Goal: Task Accomplishment & Management: Complete application form

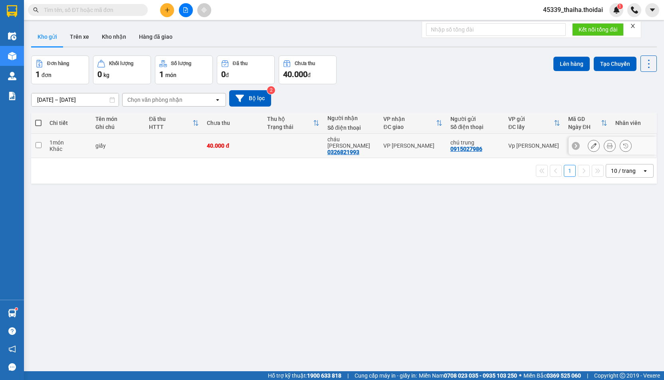
click at [37, 142] on input "checkbox" at bounding box center [39, 145] width 6 height 6
checkbox input "true"
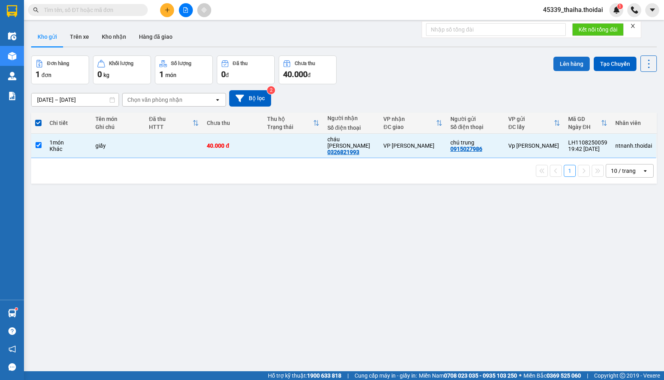
click at [559, 61] on button "Lên hàng" at bounding box center [571, 64] width 36 height 14
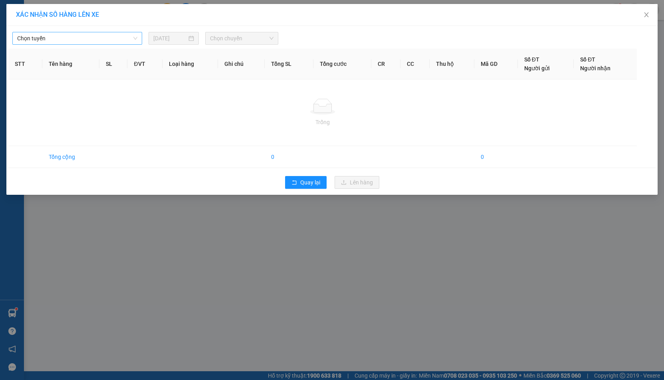
click at [100, 35] on span "Chọn tuyến" at bounding box center [77, 38] width 120 height 12
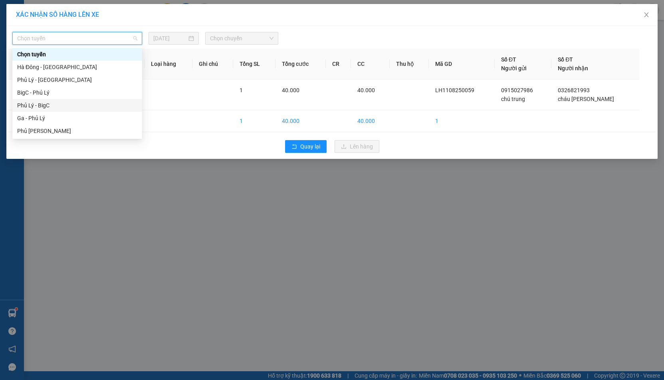
click at [61, 103] on div "Phủ Lý - BigC" at bounding box center [77, 105] width 120 height 9
click at [114, 35] on span "Chọn tuyến" at bounding box center [77, 38] width 120 height 12
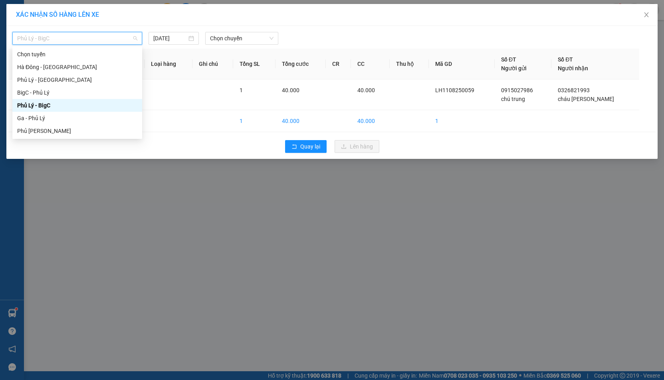
click at [63, 103] on div "Phủ Lý - BigC" at bounding box center [77, 105] width 120 height 9
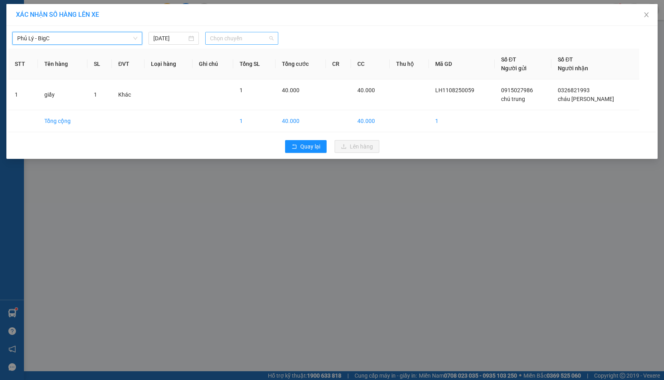
click at [245, 41] on span "Chọn chuyến" at bounding box center [241, 38] width 63 height 12
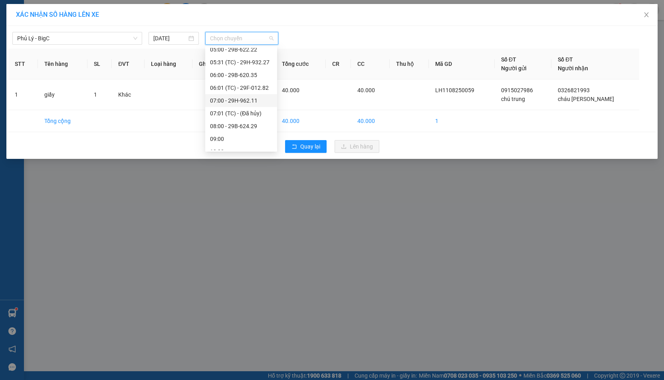
scroll to position [13, 0]
click at [242, 93] on div "06:01 (TC) - 29F-012.82" at bounding box center [241, 92] width 62 height 9
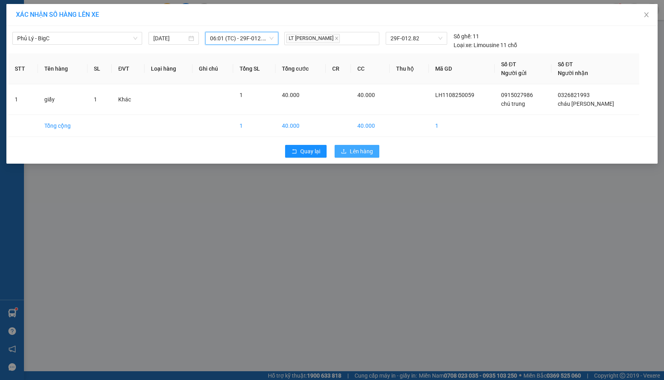
click at [359, 150] on span "Lên hàng" at bounding box center [361, 151] width 23 height 9
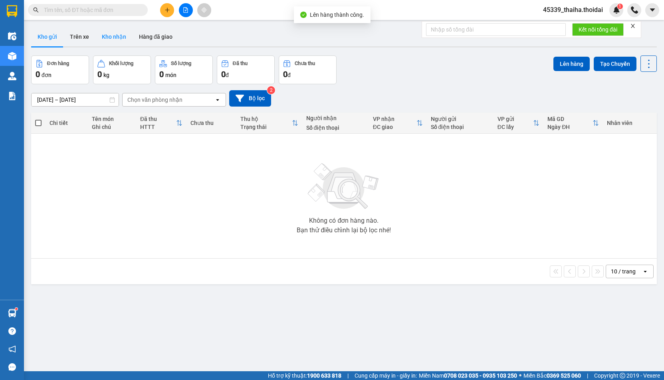
click at [121, 39] on button "Kho nhận" at bounding box center [113, 36] width 37 height 19
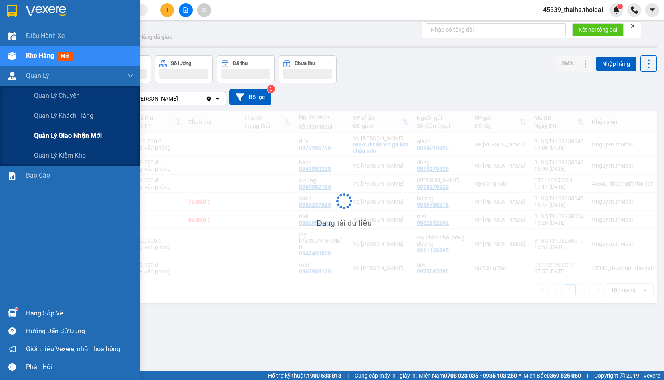
click at [67, 135] on span "Quản lý giao nhận mới" at bounding box center [68, 136] width 68 height 10
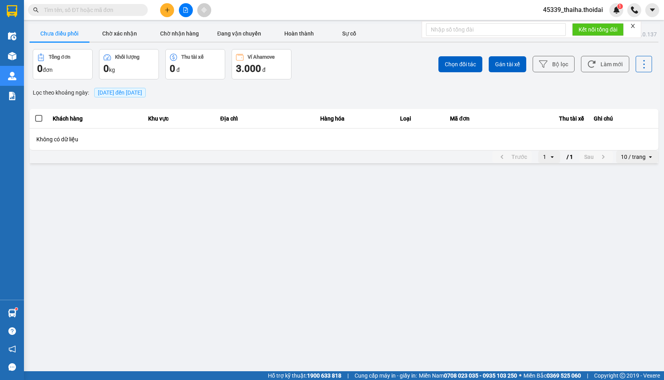
click at [102, 91] on span "[DATE] đến [DATE]" at bounding box center [120, 92] width 44 height 6
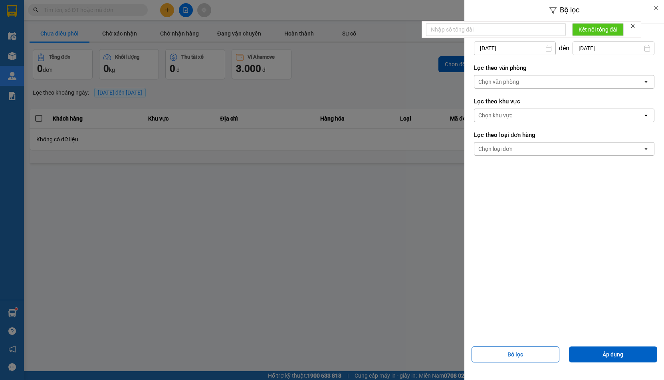
click at [505, 49] on input "[DATE]" at bounding box center [514, 48] width 81 height 13
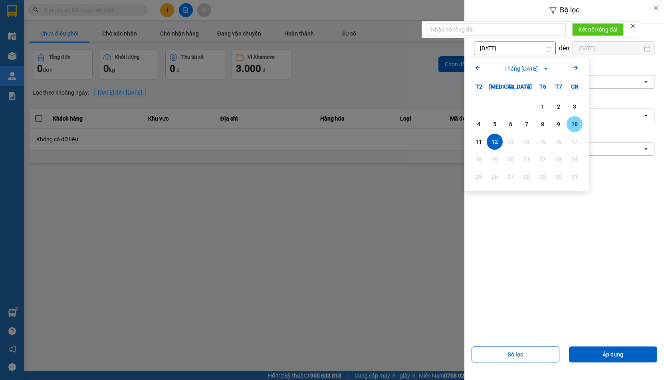
click at [568, 124] on div "10" at bounding box center [574, 124] width 16 height 16
type input "[DATE]"
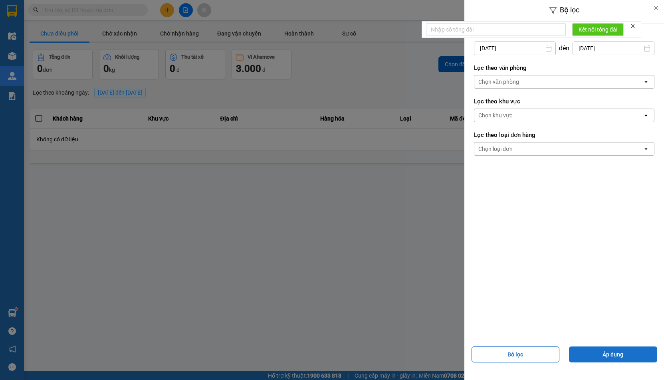
click at [628, 359] on button "Áp dụng" at bounding box center [613, 354] width 88 height 16
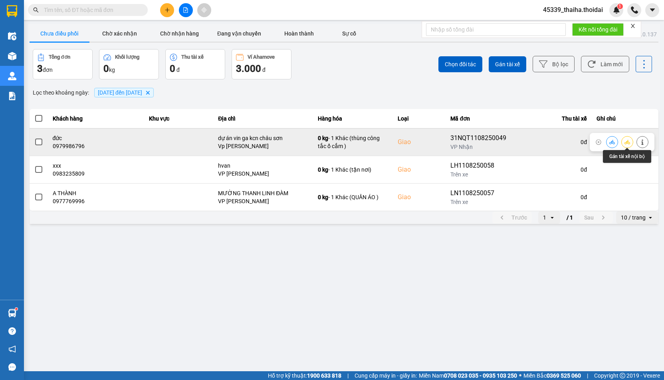
click at [625, 144] on icon at bounding box center [627, 142] width 6 height 6
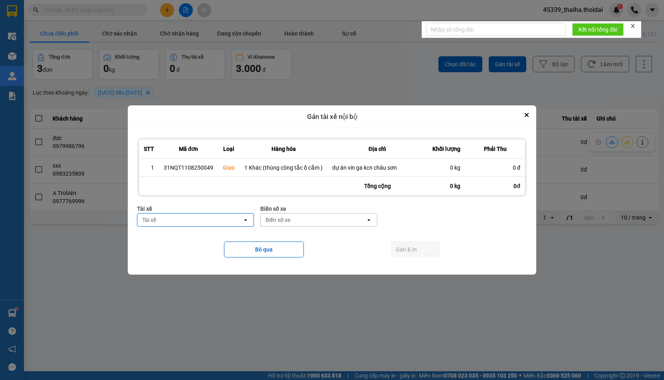
click at [209, 220] on div "Tài xế" at bounding box center [189, 220] width 105 height 13
type input "thanh"
click at [234, 244] on ul "0917731446 - TC [PERSON_NAME]" at bounding box center [196, 237] width 117 height 21
click at [212, 234] on span "0917731446 - TC [PERSON_NAME]" at bounding box center [190, 237] width 92 height 8
click at [308, 219] on div "Biển số xe" at bounding box center [313, 220] width 105 height 13
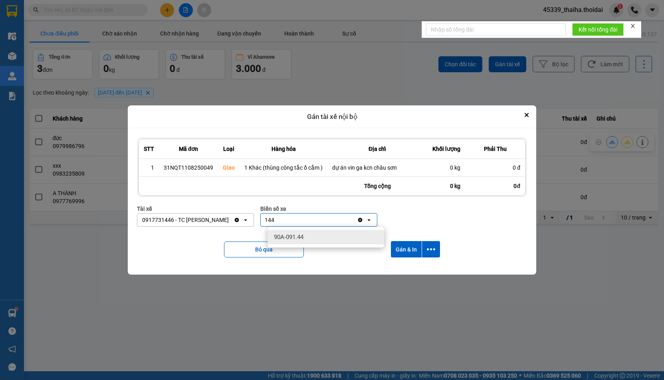
type input "144"
click at [309, 232] on div "90A-091.44" at bounding box center [325, 237] width 117 height 14
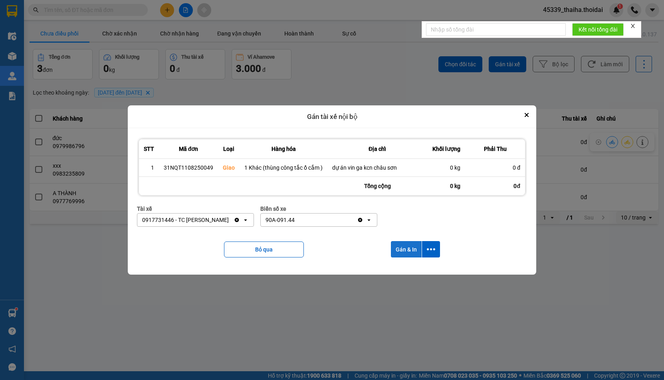
click at [402, 250] on button "Gán & In" at bounding box center [406, 249] width 31 height 16
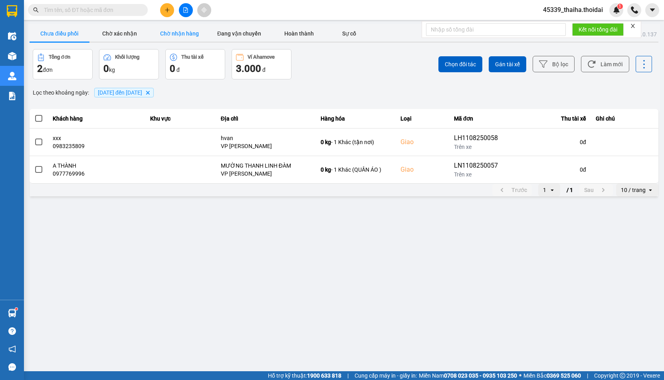
click at [183, 34] on button "Chờ nhận hàng" at bounding box center [179, 34] width 60 height 16
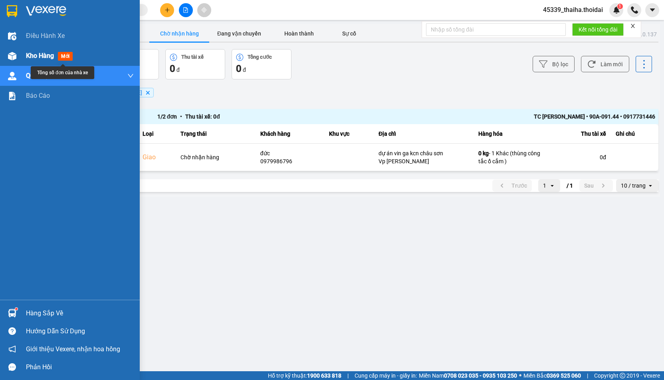
click at [20, 55] on div "Kho hàng mới" at bounding box center [70, 56] width 140 height 20
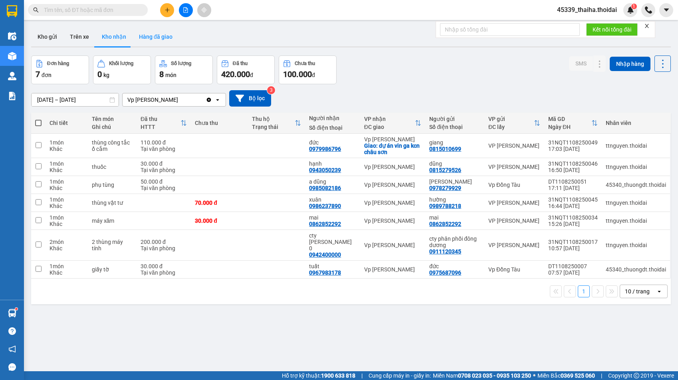
drag, startPoint x: 45, startPoint y: 32, endPoint x: 153, endPoint y: 38, distance: 108.3
click at [153, 38] on section "Kết quả tìm kiếm ( 0 ) Bộ lọc No Data 45339_thaiha.thoidai 1 Điều hành xe Kho h…" at bounding box center [339, 190] width 678 height 380
click at [39, 40] on button "Kho gửi" at bounding box center [47, 36] width 32 height 19
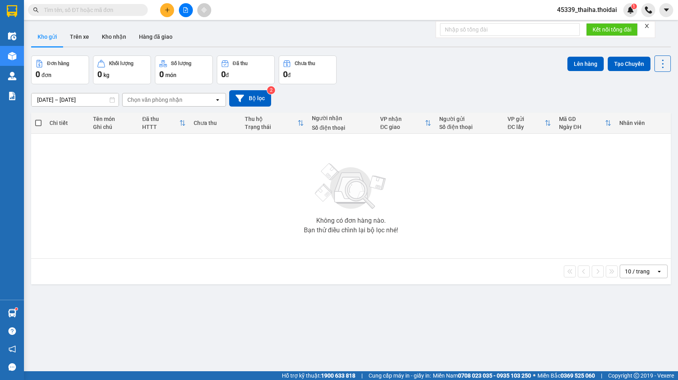
click at [165, 9] on icon "plus" at bounding box center [167, 10] width 6 height 6
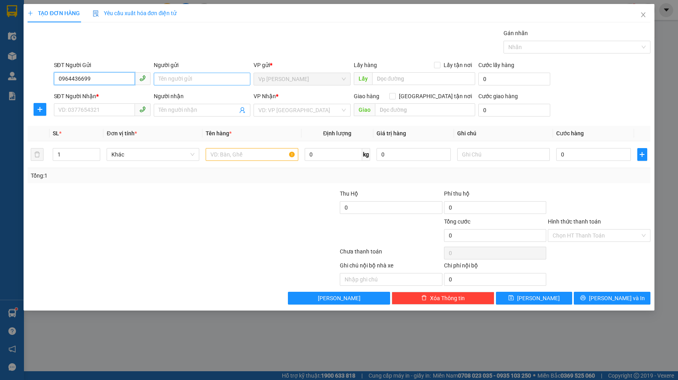
type input "0964436699"
click at [211, 81] on input "Người gửi" at bounding box center [202, 79] width 97 height 13
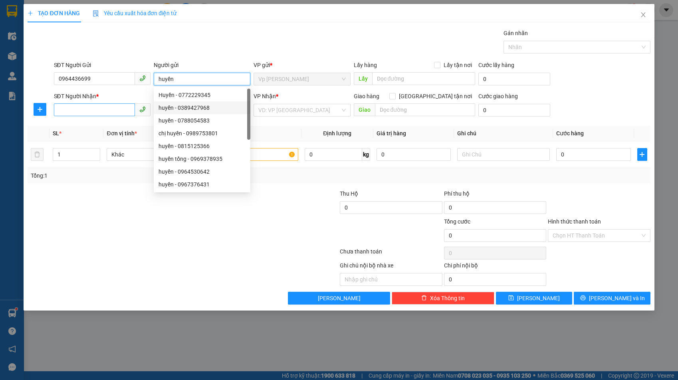
type input "huyền"
click at [92, 113] on input "SĐT Người Nhận *" at bounding box center [94, 109] width 81 height 13
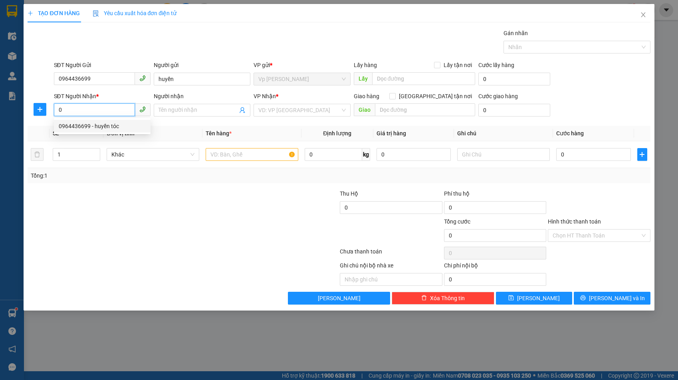
click at [116, 124] on div "0964436699 - huyền tóc" at bounding box center [102, 126] width 87 height 9
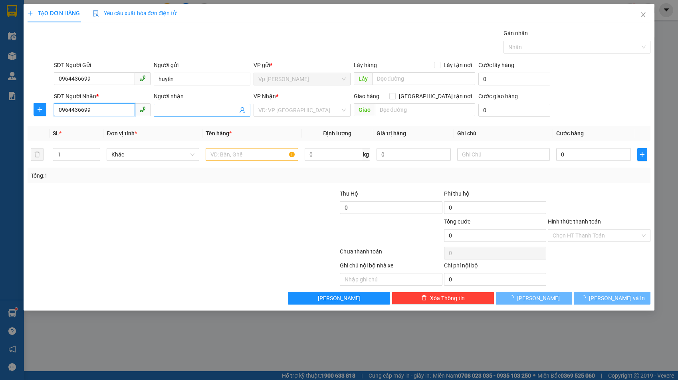
type input "0964436699"
click at [214, 108] on input "Người nhận" at bounding box center [197, 110] width 79 height 9
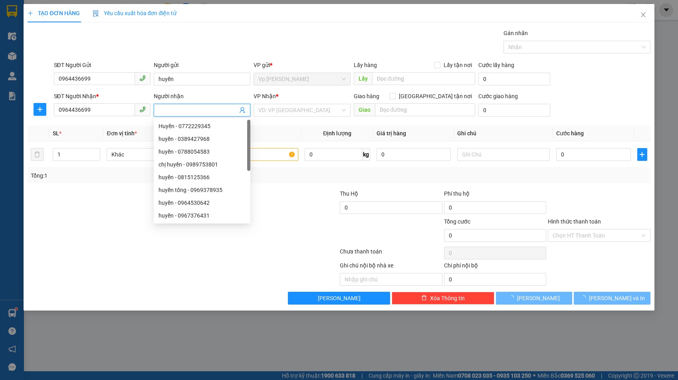
type input "huyền tóc"
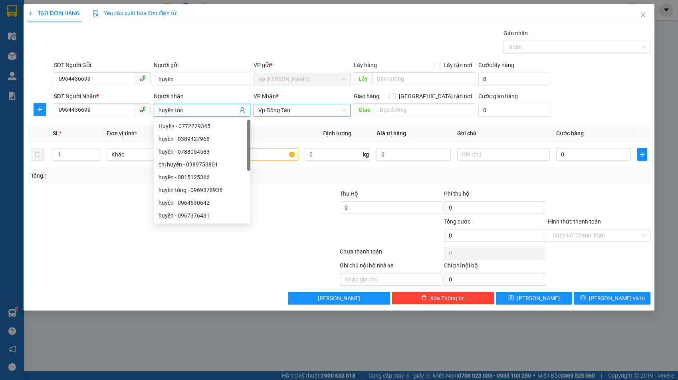
click at [289, 113] on span "Vp Đồng Tàu" at bounding box center [301, 110] width 87 height 12
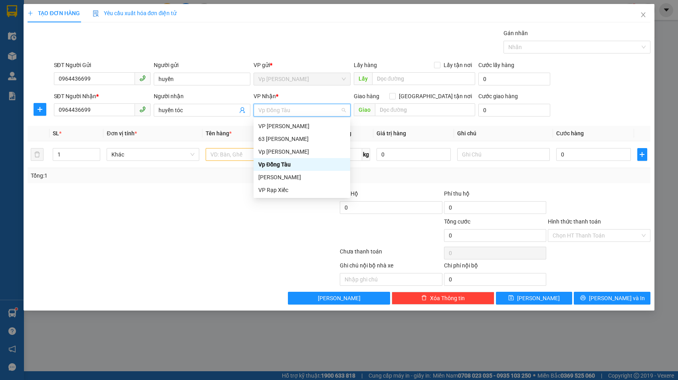
click at [287, 164] on div "Vp Đồng Tàu" at bounding box center [301, 164] width 87 height 9
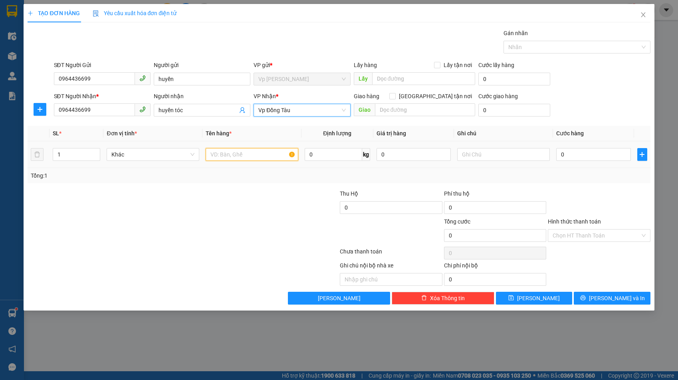
click at [236, 155] on input "text" at bounding box center [252, 154] width 93 height 13
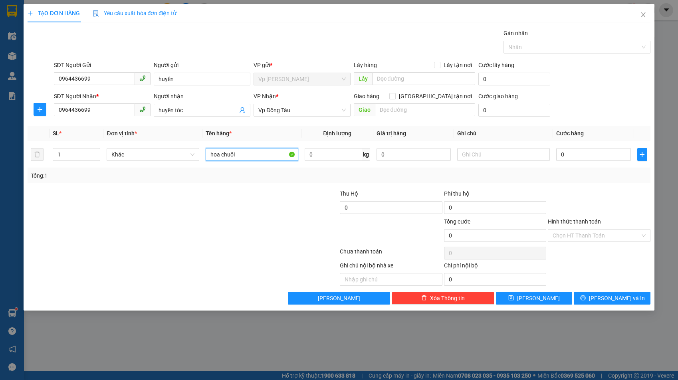
type input "hoa chuối"
click at [570, 156] on input "0" at bounding box center [593, 154] width 75 height 13
type input "8"
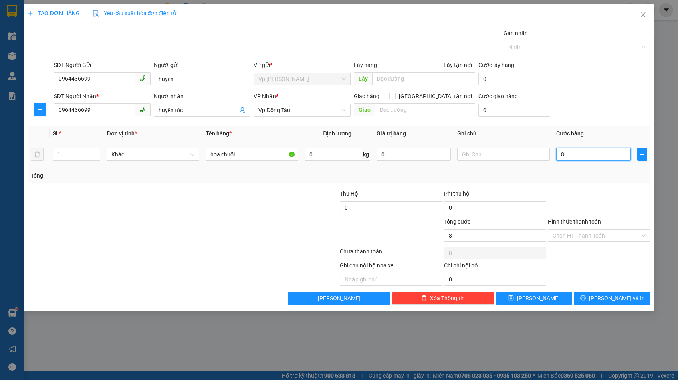
type input "80"
type input "800"
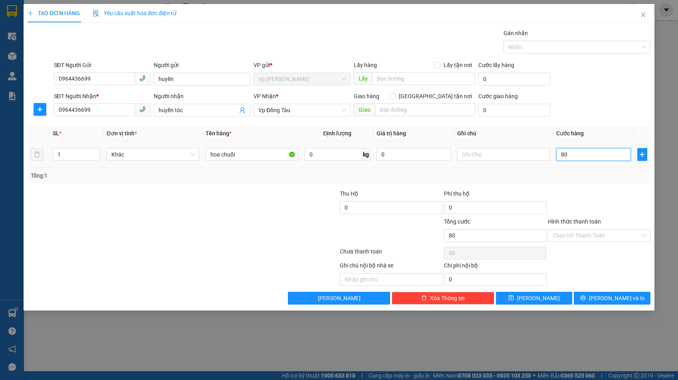
type input "800"
type input "8.000"
type input "80.000"
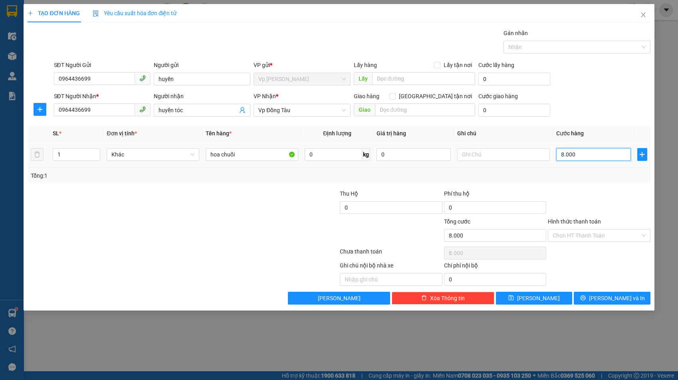
type input "80.000"
click at [603, 297] on button "[PERSON_NAME] và In" at bounding box center [612, 298] width 76 height 13
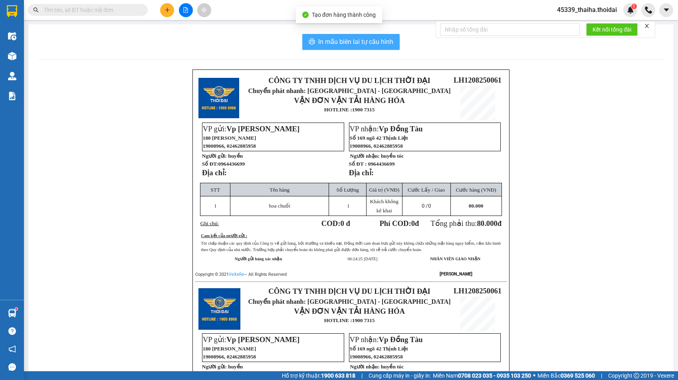
click at [348, 42] on span "In mẫu biên lai tự cấu hình" at bounding box center [355, 42] width 75 height 10
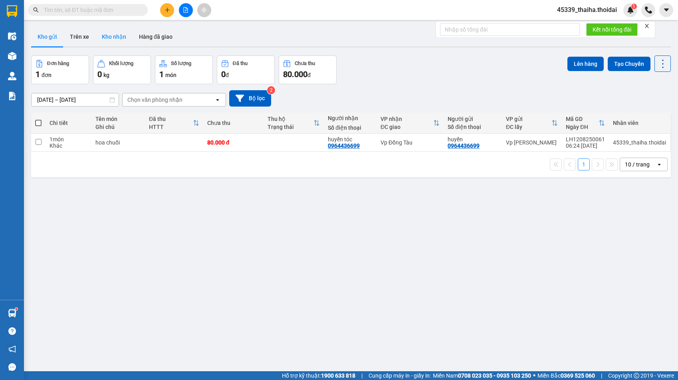
click at [107, 36] on button "Kho nhận" at bounding box center [113, 36] width 37 height 19
